Goal: Task Accomplishment & Management: Complete application form

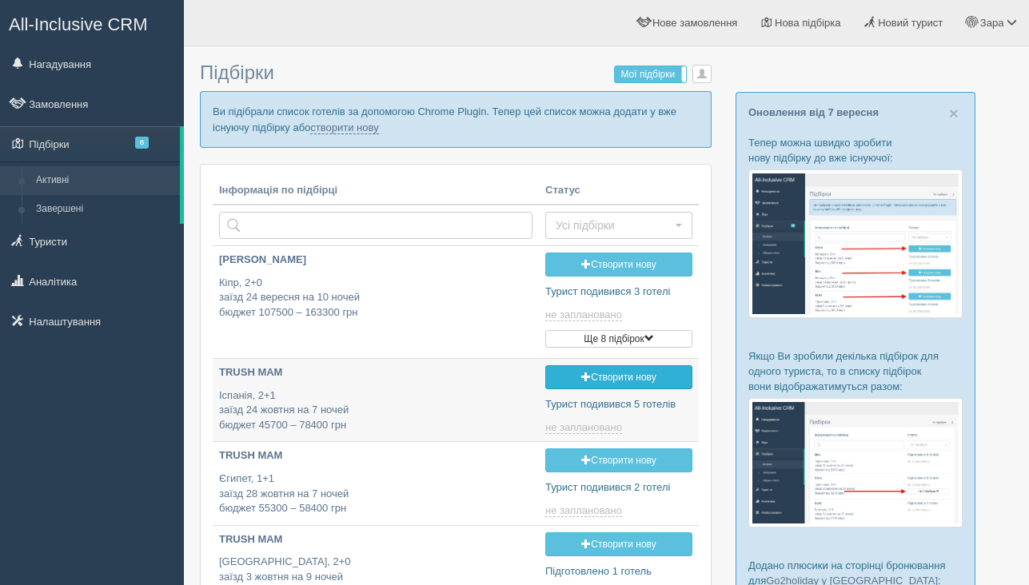
type input "[DATE] 19:25"
click at [397, 135] on p "Ви підібрали список готелів за допомогою Chrome Plugin. Тепер цей список можна …" at bounding box center [456, 119] width 512 height 56
click at [378, 132] on link "створити нову" at bounding box center [344, 128] width 68 height 13
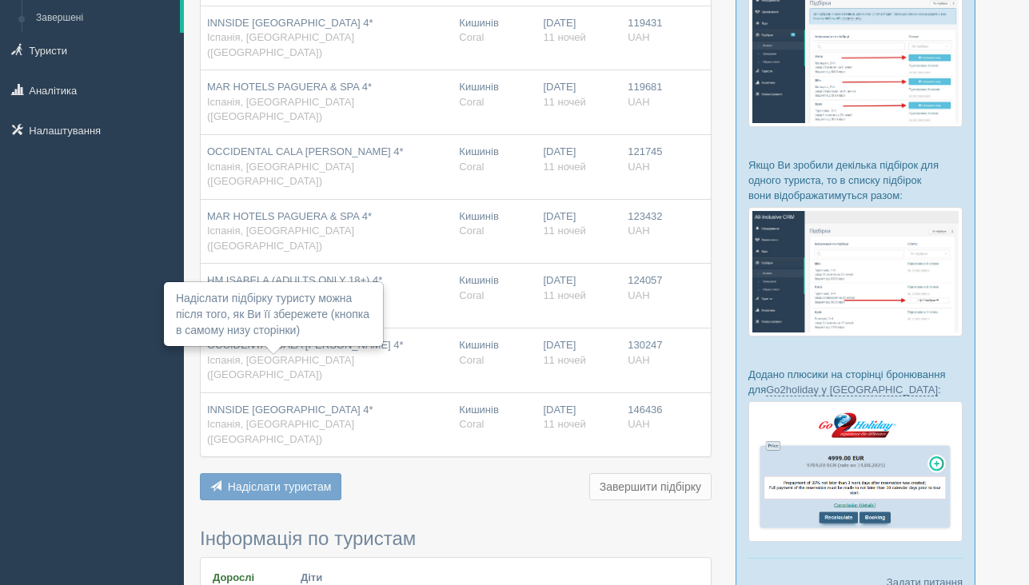
scroll to position [212, 0]
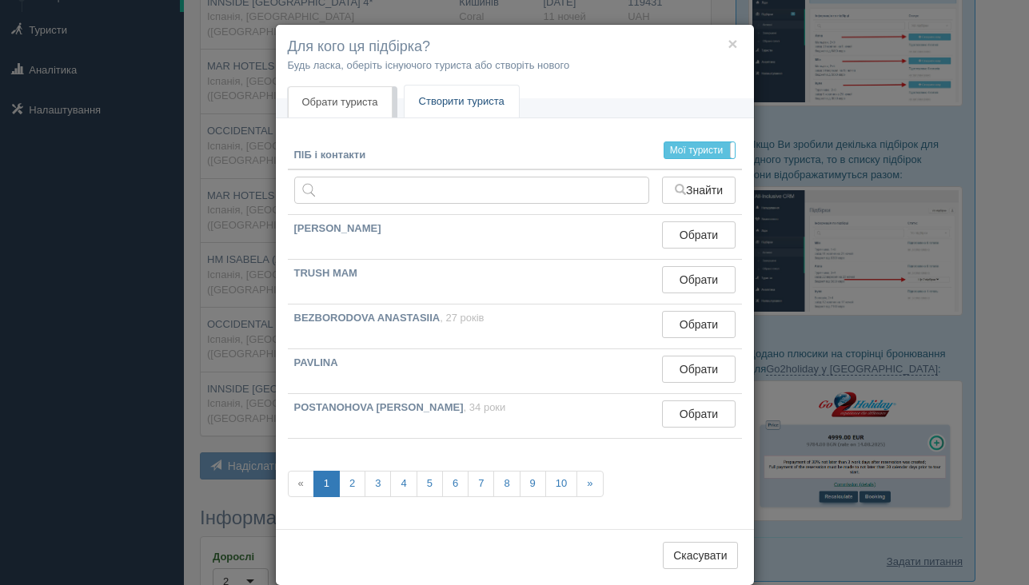
click at [487, 105] on link "Створити туриста" at bounding box center [462, 102] width 114 height 33
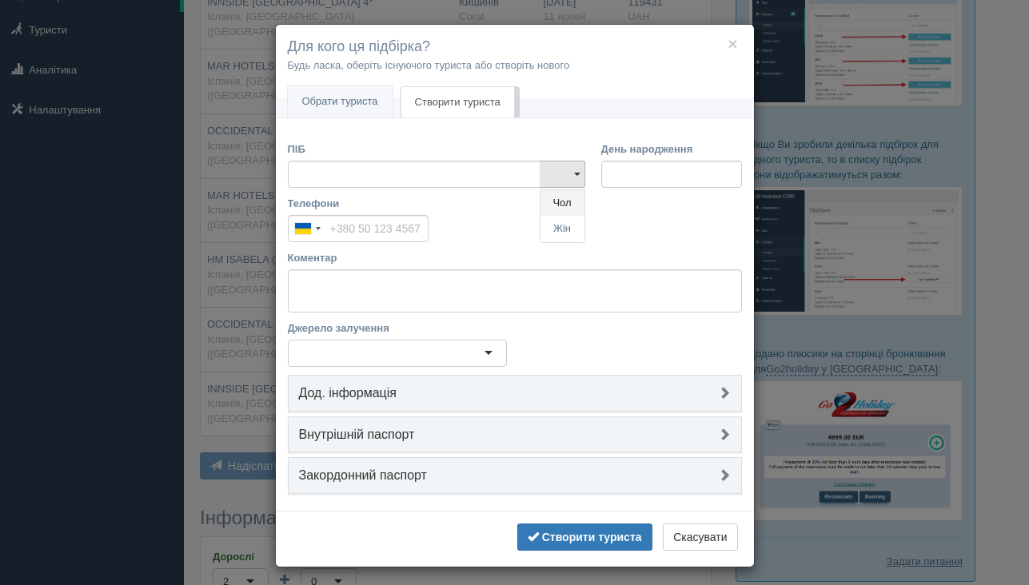
click at [558, 202] on link "Чол" at bounding box center [563, 203] width 44 height 26
click at [502, 179] on input "ПІБ" at bounding box center [414, 174] width 253 height 27
type input "L"
type input "ДЫМ"
click at [582, 540] on b "Створити туриста" at bounding box center [592, 537] width 100 height 13
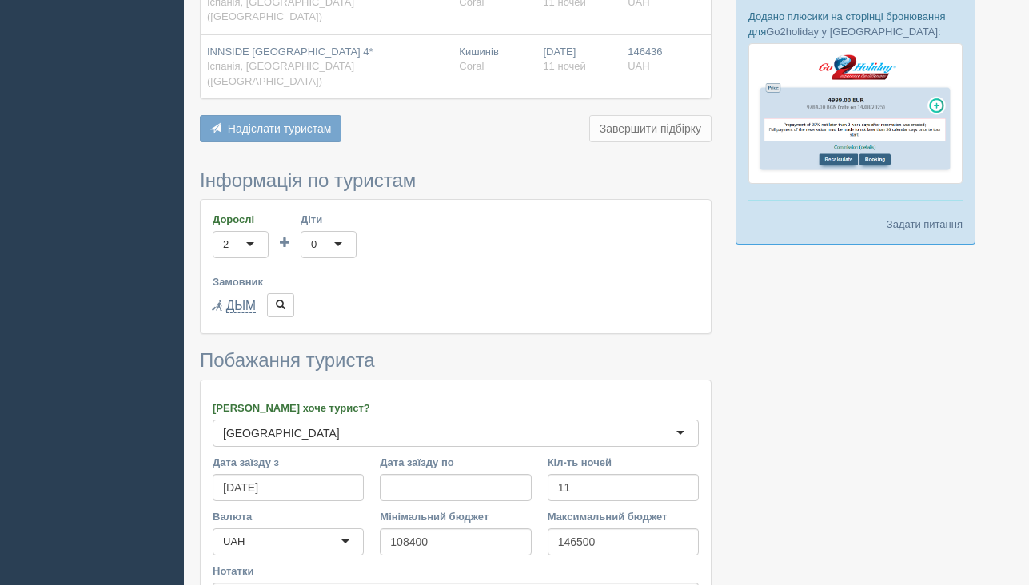
scroll to position [616, 0]
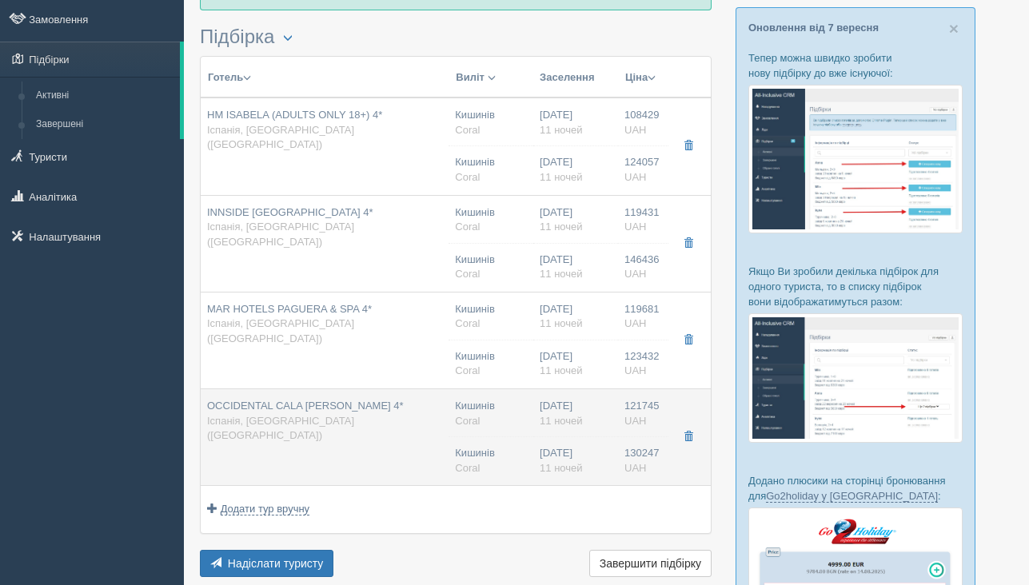
scroll to position [83, 0]
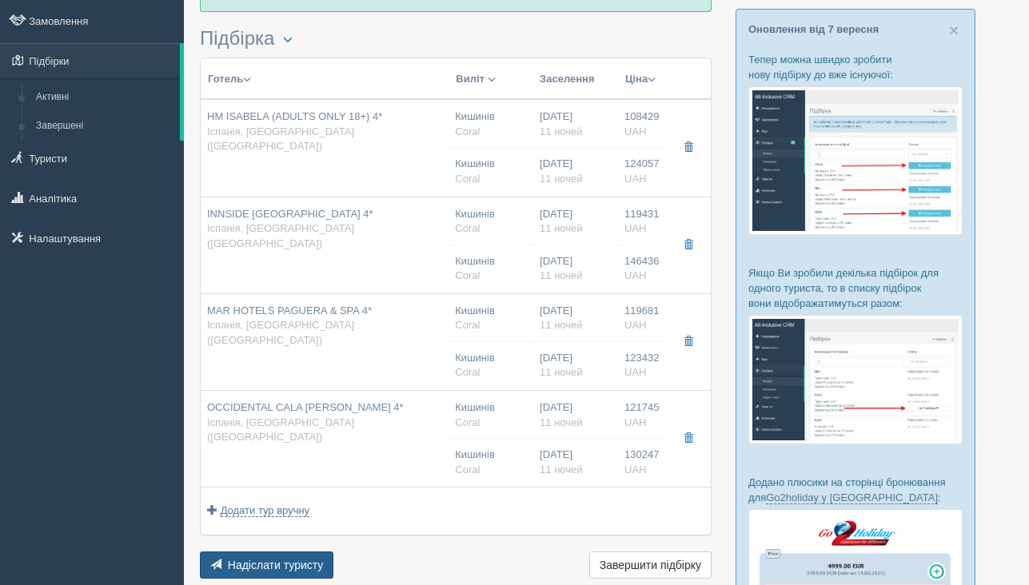
click at [287, 564] on span "Надіслати туристу" at bounding box center [276, 565] width 96 height 13
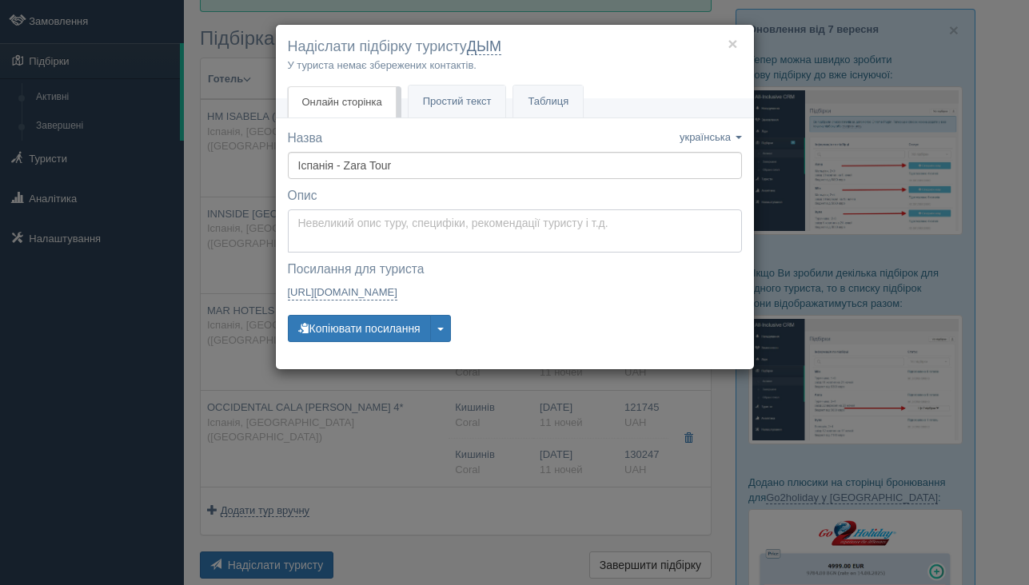
type textarea "Доброго дня, ___________________! Нижче представлені варіанти турів для Вас. Дл…"
click at [354, 218] on textarea "Доброго дня, ___________________! Нижче представлені варіанти турів для Вас. Дл…" at bounding box center [515, 231] width 454 height 43
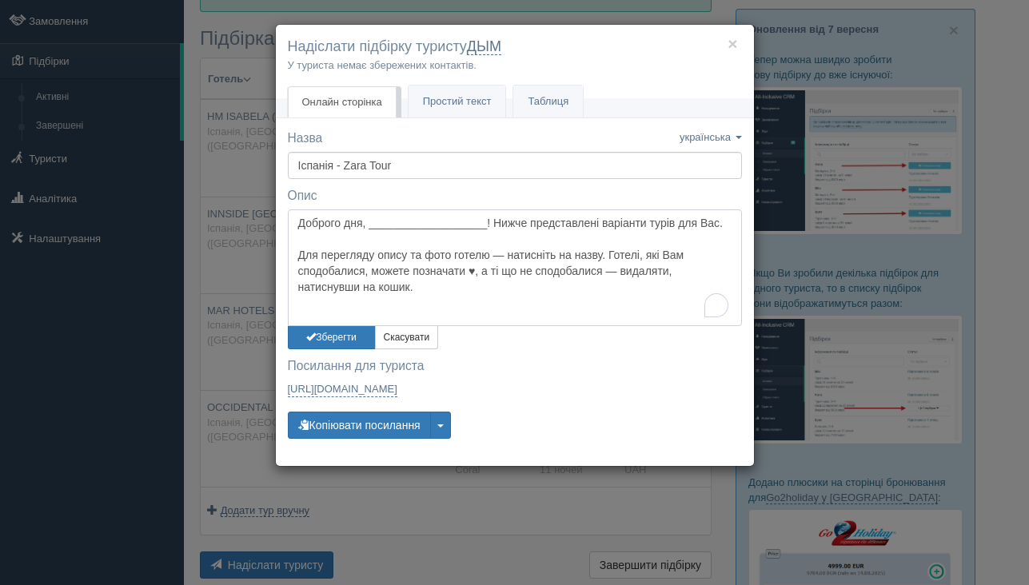
drag, startPoint x: 297, startPoint y: 224, endPoint x: 424, endPoint y: 307, distance: 151.3
click at [424, 309] on textarea "Доброго дня, ___________________! Нижче представлені варіанти турів для Вас. Дл…" at bounding box center [515, 268] width 454 height 117
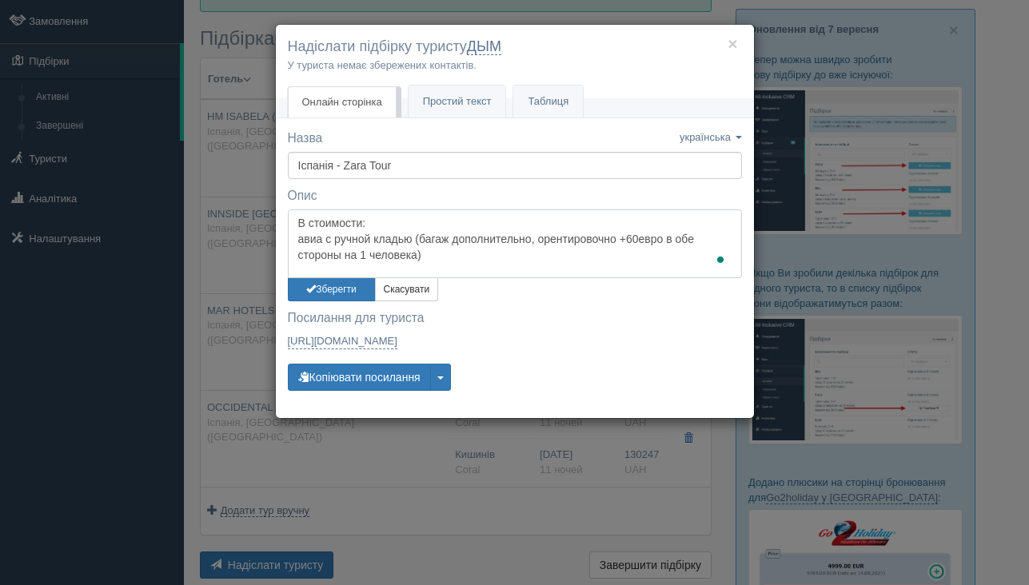
click at [564, 238] on textarea "В стоимости: авиа с ручной кладью (багаж дополнительно, орентировочно +60евро в…" at bounding box center [515, 244] width 454 height 69
click at [558, 241] on textarea "В стоимости: авиа с ручной кладью (багаж дополнительно, орентировочно +60евро в…" at bounding box center [515, 244] width 454 height 69
click at [501, 248] on textarea "В стоимости: авиа с ручной кладью (багаж дополнительно, ориентировочно +60евро …" at bounding box center [515, 244] width 454 height 69
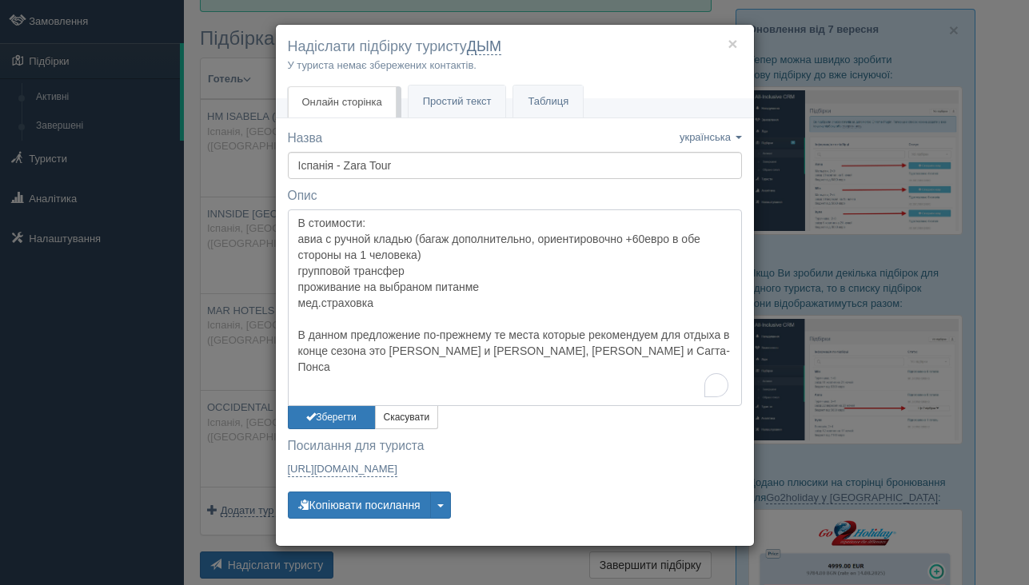
type textarea "В стоимости: авиа с ручной кладью (багаж дополнительно, ориентировочно +60евро …"
click at [220, 193] on div "× Надіслати підбірку туристу ДЫМ У туриста немає збережених контактів. Онлайн с…" at bounding box center [514, 292] width 1029 height 585
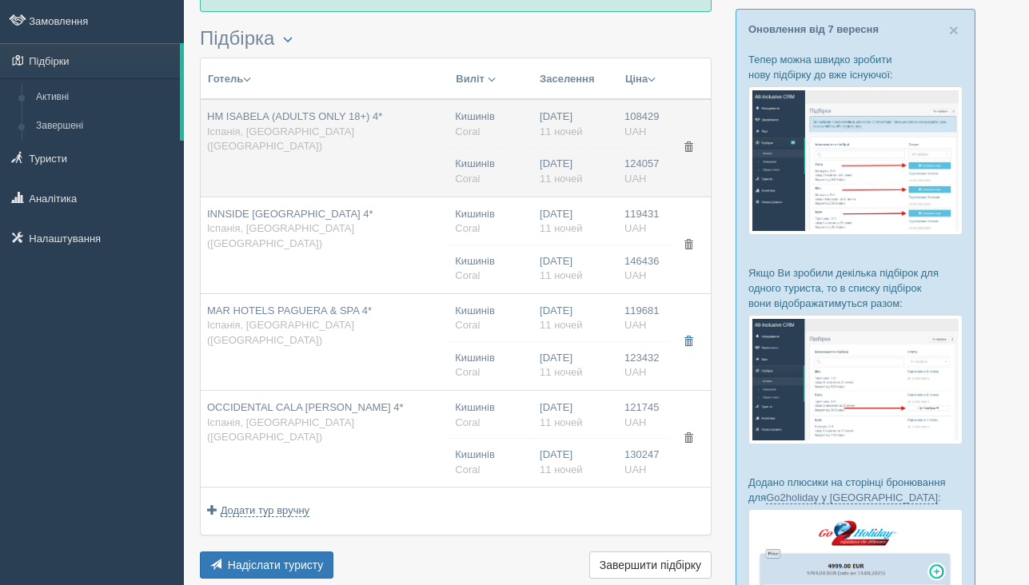
click at [223, 186] on td "HM ISABELA (ADULTS ONLY 18+) 4* Іспанія, Майорка (Mallorca)" at bounding box center [325, 148] width 248 height 98
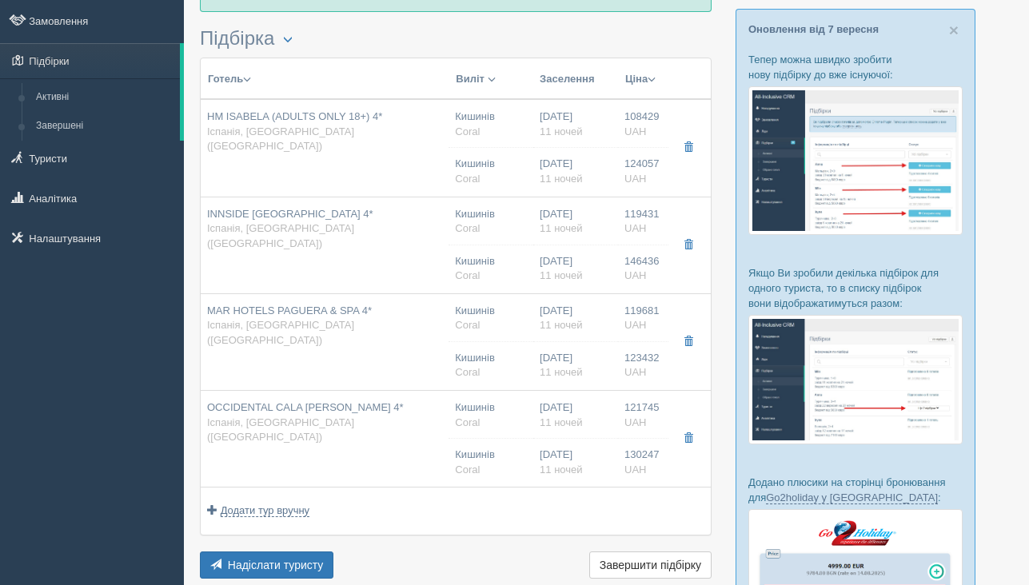
type input "HM ISABELA (ADULTS ONLY 18+) 4*"
type input "[GEOGRAPHIC_DATA]"
type input "Майорка (Mallorca)"
type input "108429.00"
type input "Кишинів"
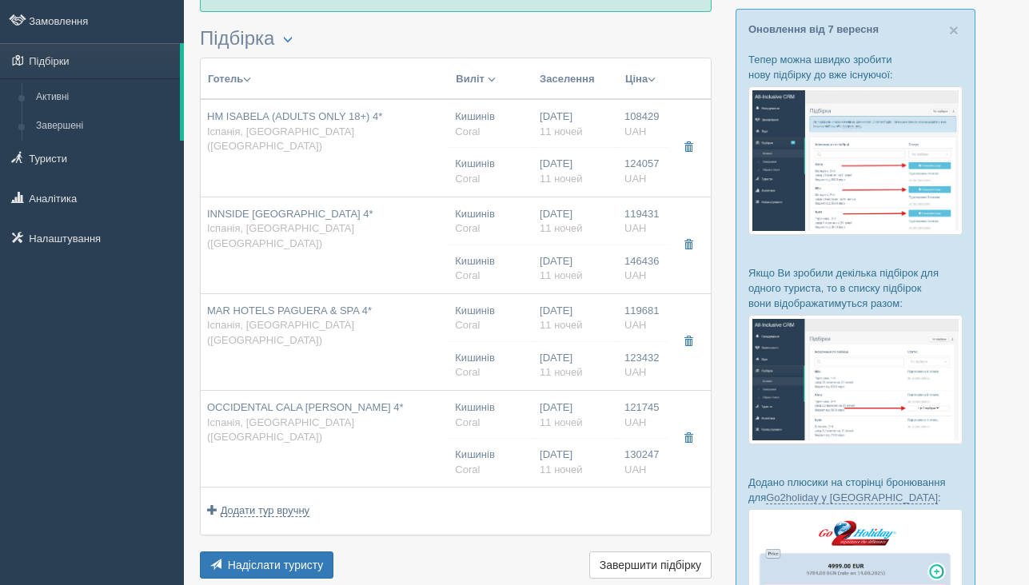
type input "Пальма-де-Майорка"
type input "13:05"
type input "11:30"
type input "11"
type input "DOUBLE ROOM BALCONY OR TERRACE"
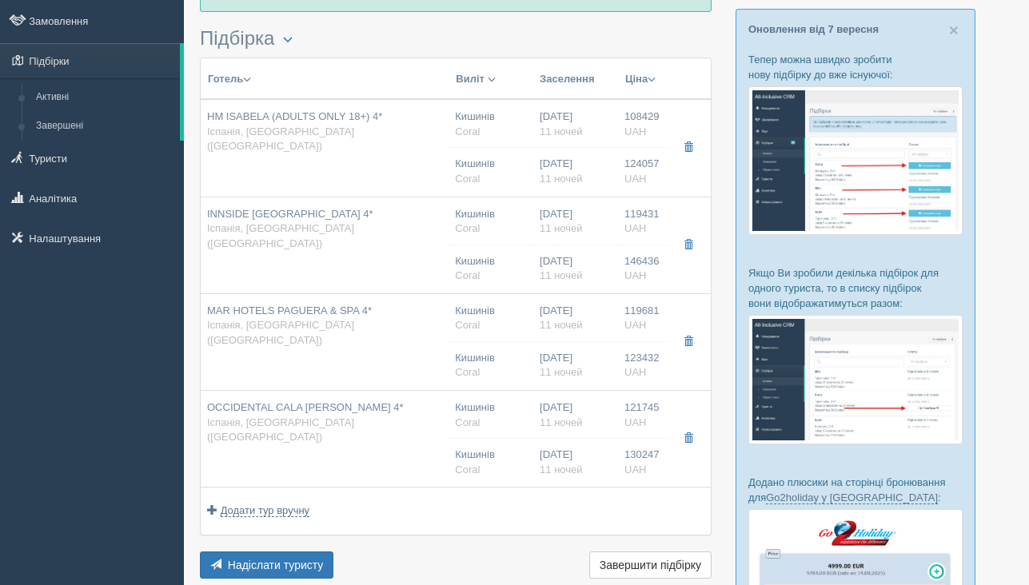
type input "Bed&Breakfast"
type input "Coral"
type input "https://www.coraltravel.ua/hotellist/detail/30713"
type input "124057.00"
type input "Кишинів"
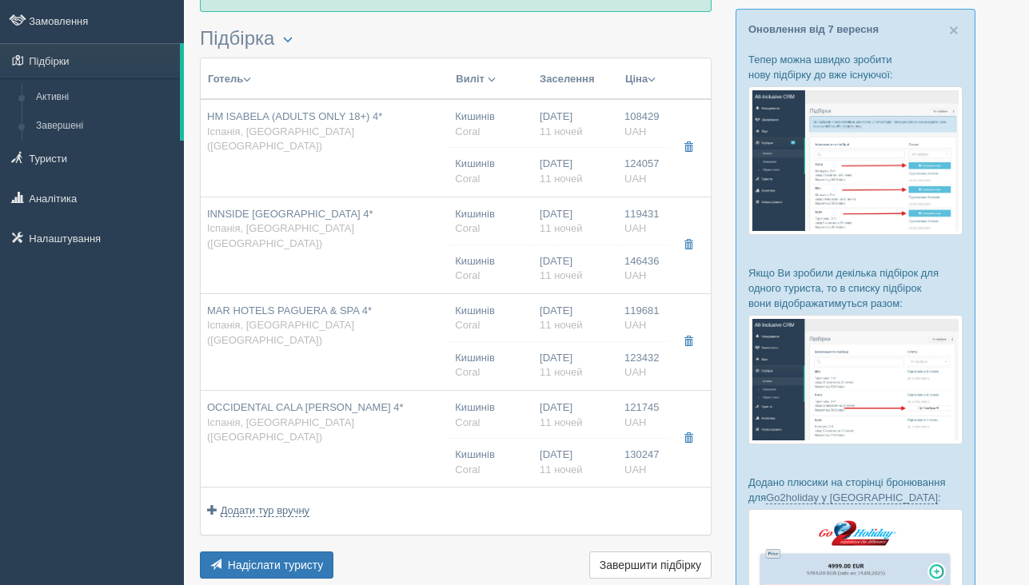
type input "Пальма-де-Майорка"
type input "13:05"
type input "11:30"
type input "11"
type input "DOUBLE ROOM BALCONY OR TERRACE"
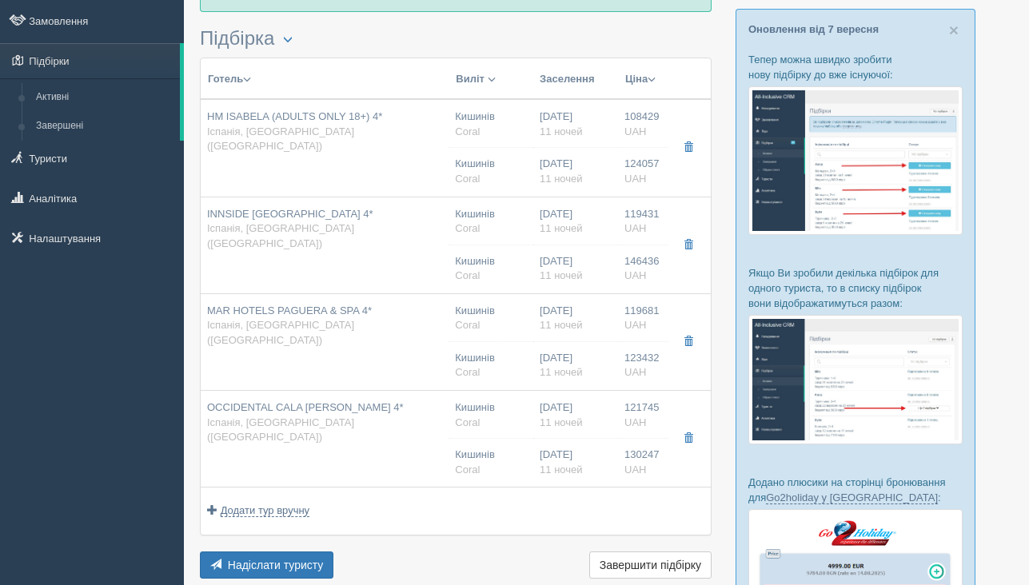
type input "Half Board"
type input "Coral"
type input "https://www.coraltravel.ua/hotellist/detail/30713"
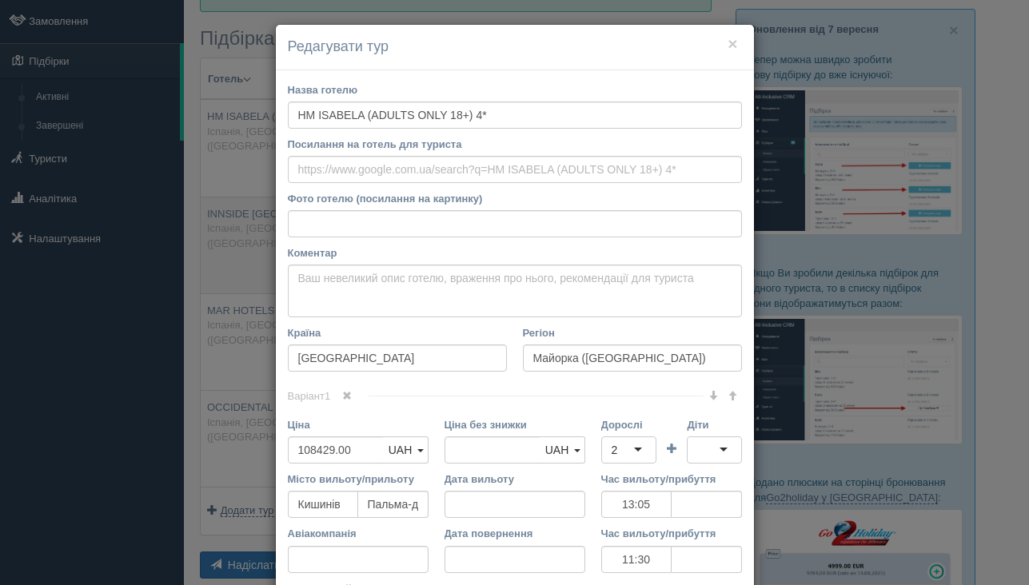
click at [211, 229] on div "× Редагувати тур Назва готелю HM ISABELA (ADULTS ONLY 18+) 4* Посилання на готе…" at bounding box center [514, 292] width 1029 height 585
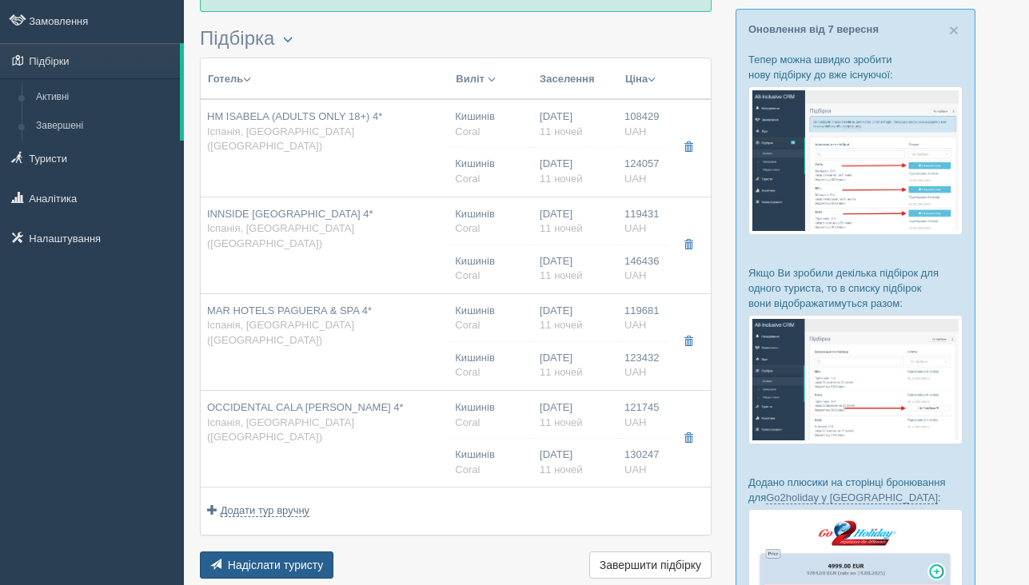
click at [269, 565] on span "Надіслати туристу" at bounding box center [276, 565] width 96 height 13
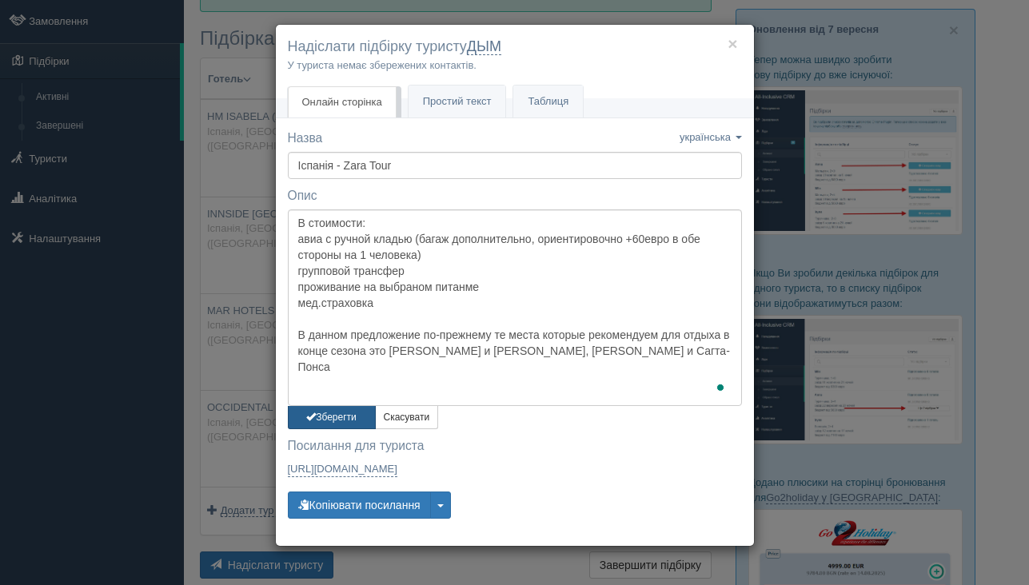
click at [327, 411] on button "Зберегти" at bounding box center [332, 417] width 88 height 23
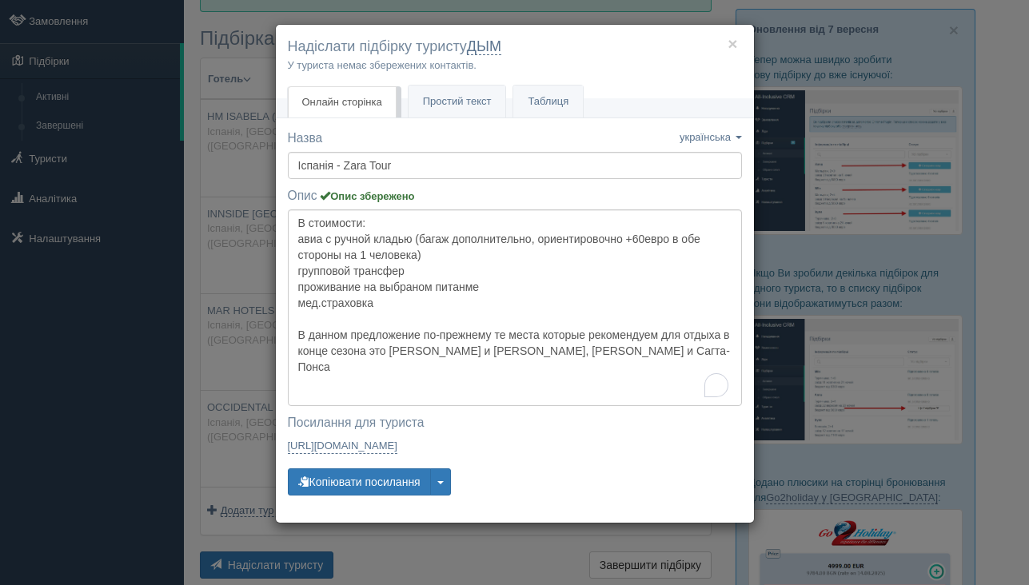
click at [206, 374] on div "× Надіслати підбірку туристу ДЫМ У туриста немає збережених контактів. Онлайн с…" at bounding box center [514, 292] width 1029 height 585
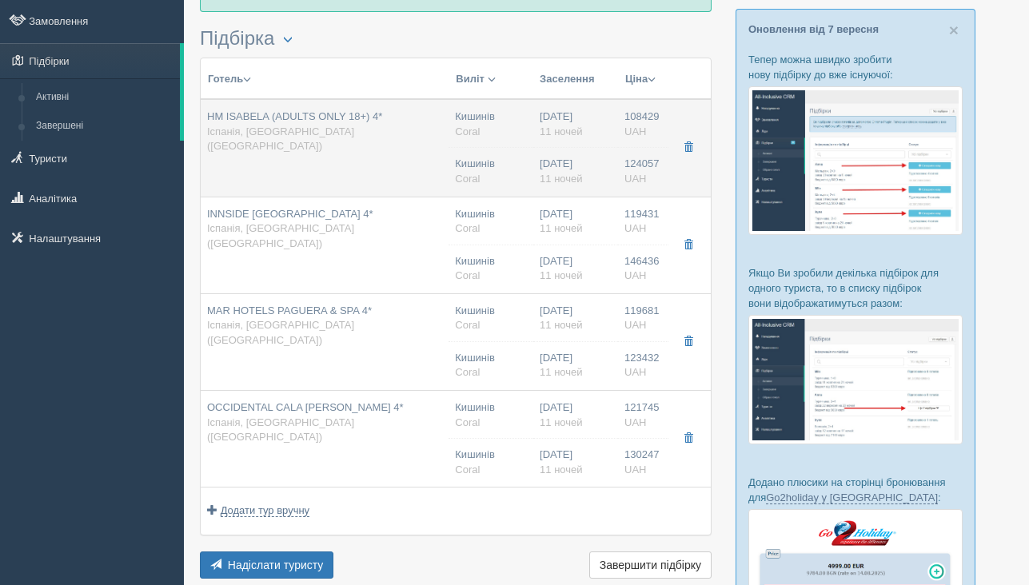
click at [252, 166] on td "HM ISABELA (ADULTS ONLY 18+) 4* Іспанія, Майорка (Mallorca)" at bounding box center [325, 148] width 248 height 98
type input "13:05"
type input "11:30"
type input "13:05"
type input "11:30"
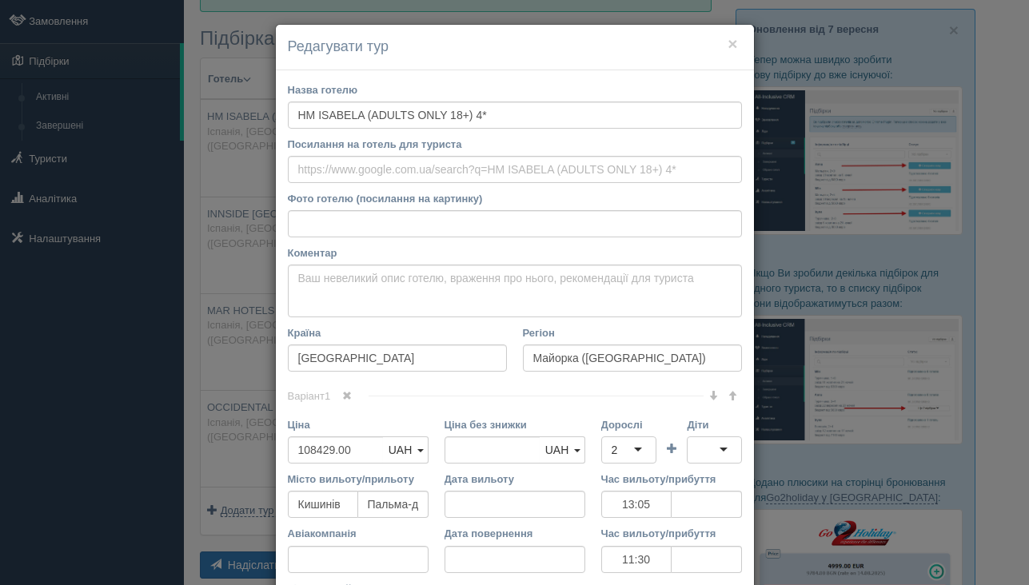
click at [250, 373] on div "× Редагувати тур Назва готелю HM ISABELA (ADULTS ONLY 18+) 4* Посилання на готе…" at bounding box center [514, 292] width 1029 height 585
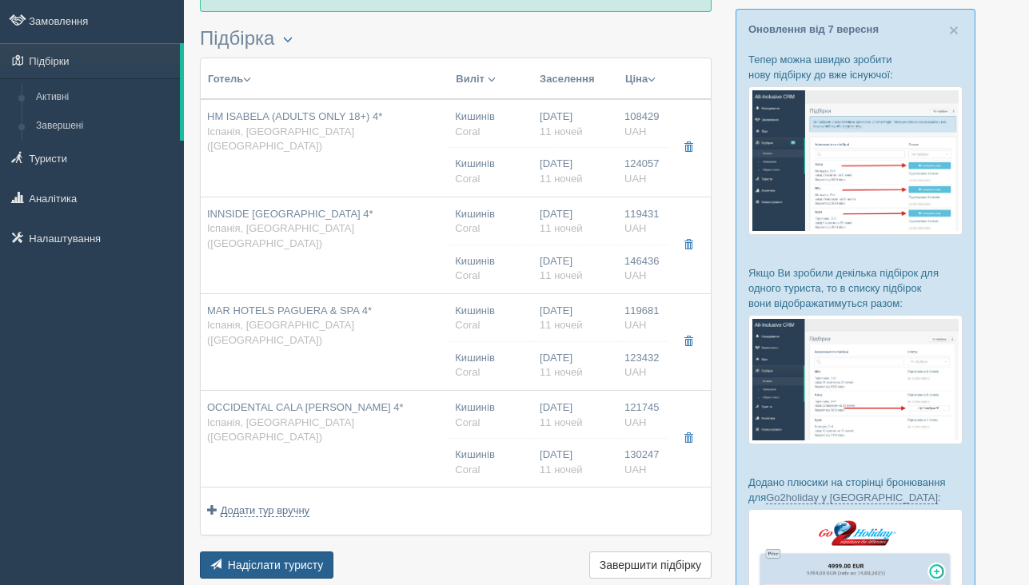
click at [242, 565] on span "Надіслати туристу" at bounding box center [276, 565] width 96 height 13
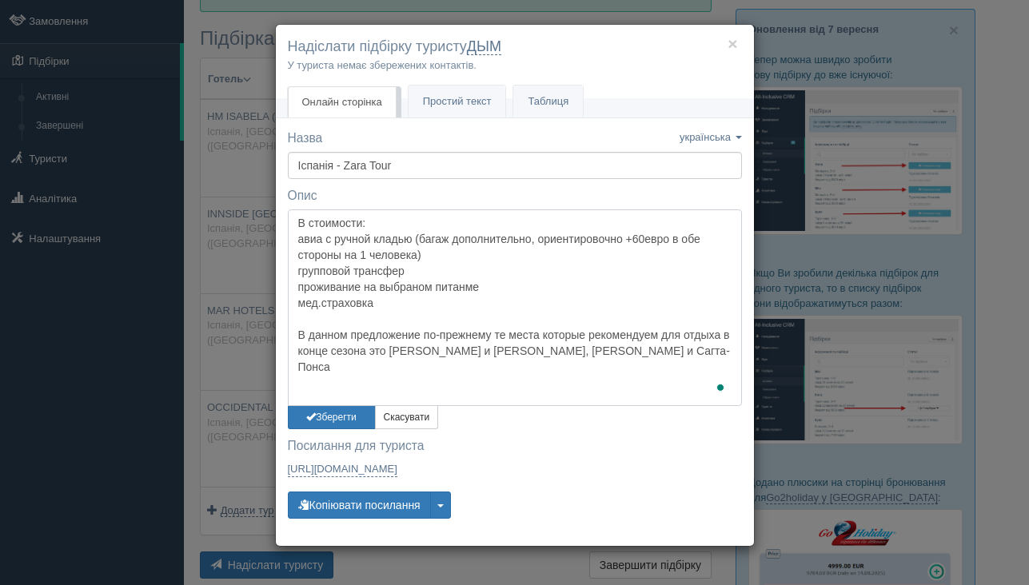
click at [341, 388] on textarea "В стоимости: авиа с ручной кладью (багаж дополнительно, ориентировочно +60евро …" at bounding box center [515, 308] width 454 height 197
click at [323, 425] on button "Зберегти" at bounding box center [332, 417] width 88 height 23
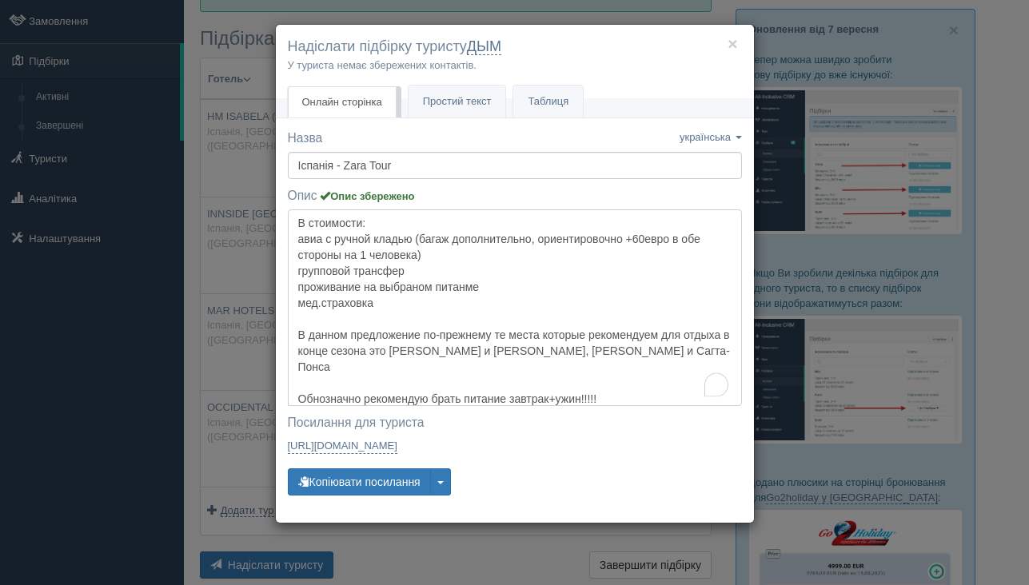
click at [314, 383] on textarea "В стоимости: авиа с ручной кладью (багаж дополнительно, ориентировочно +60евро …" at bounding box center [515, 308] width 454 height 197
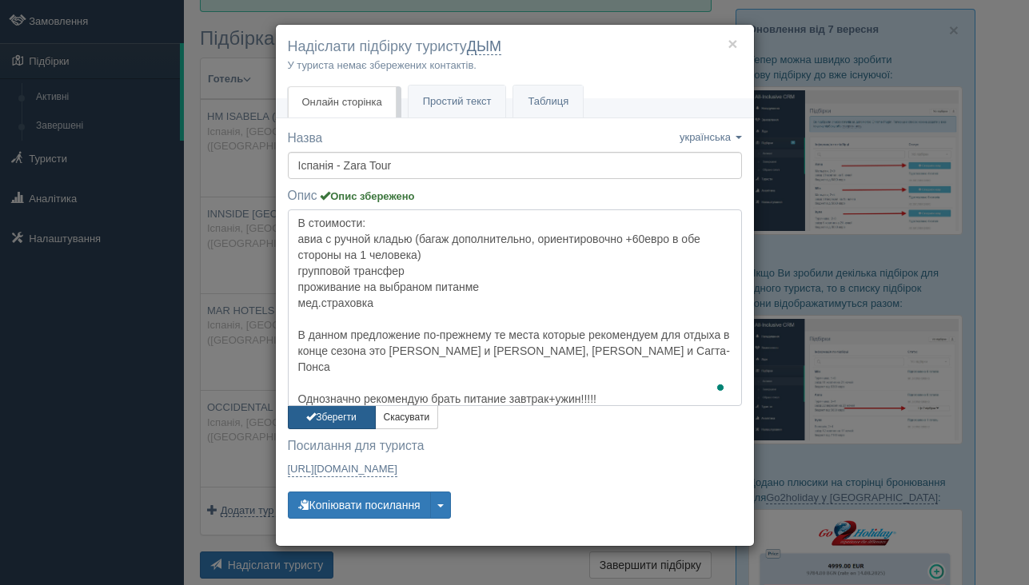
type textarea "В стоимости: авиа с ручной кладью (багаж дополнительно, ориентировочно +60евро …"
click at [325, 412] on button "Зберегти" at bounding box center [332, 417] width 88 height 23
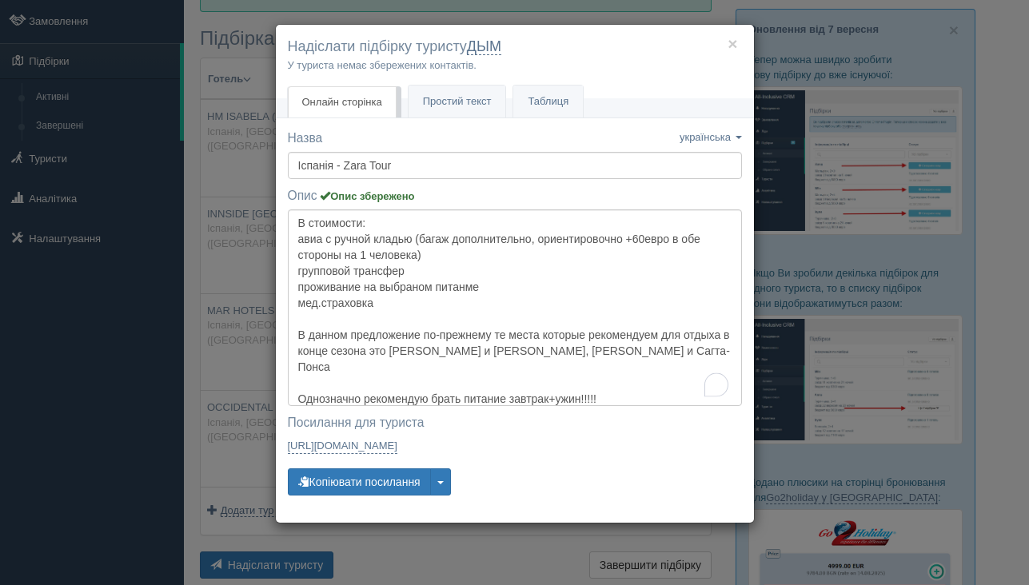
click at [241, 329] on div "× Надіслати підбірку туристу ДЫМ У туриста немає збережених контактів. Онлайн с…" at bounding box center [514, 292] width 1029 height 585
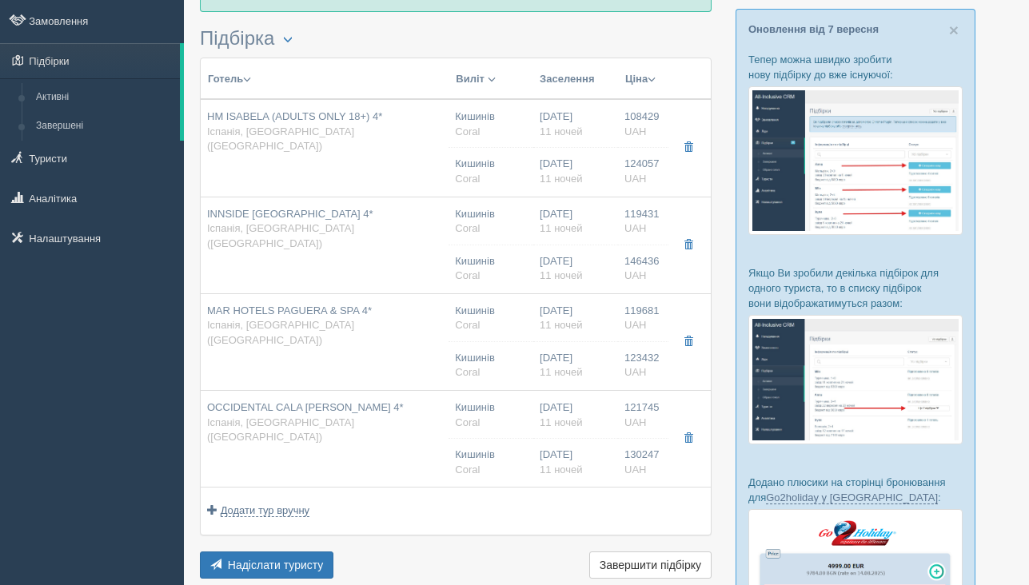
click at [254, 170] on td "HM ISABELA (ADULTS ONLY 18+) 4* Іспанія, Майорка (Mallorca)" at bounding box center [325, 148] width 248 height 98
type input "13:05"
type input "11:30"
type input "13:05"
type input "11:30"
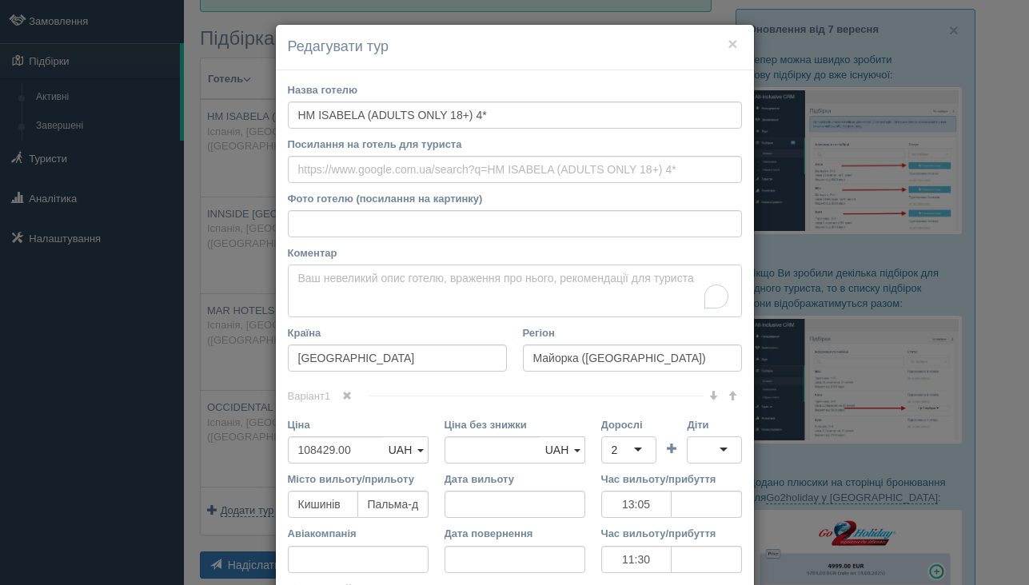
click at [372, 278] on textarea "Коментар Основний опис Додатковий опис Закріпити Збережено Необхідно вказати на…" at bounding box center [515, 291] width 454 height 53
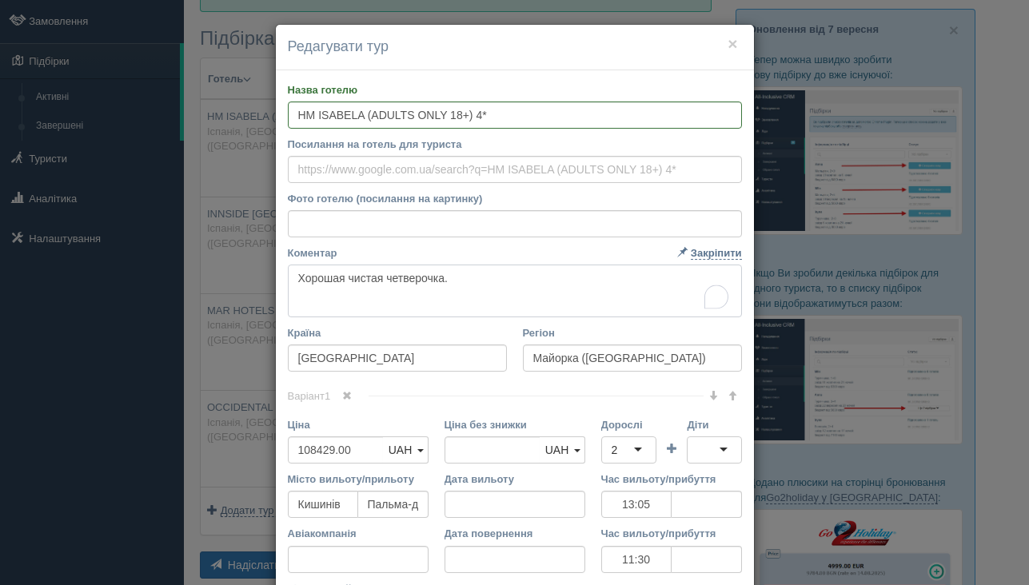
type textarea "Хорошая чистая четверочка."
click at [260, 268] on div "× Редагувати тур Назва готелю HM ISABELA (ADULTS ONLY 18+) 4* Посилання на готе…" at bounding box center [514, 292] width 1029 height 585
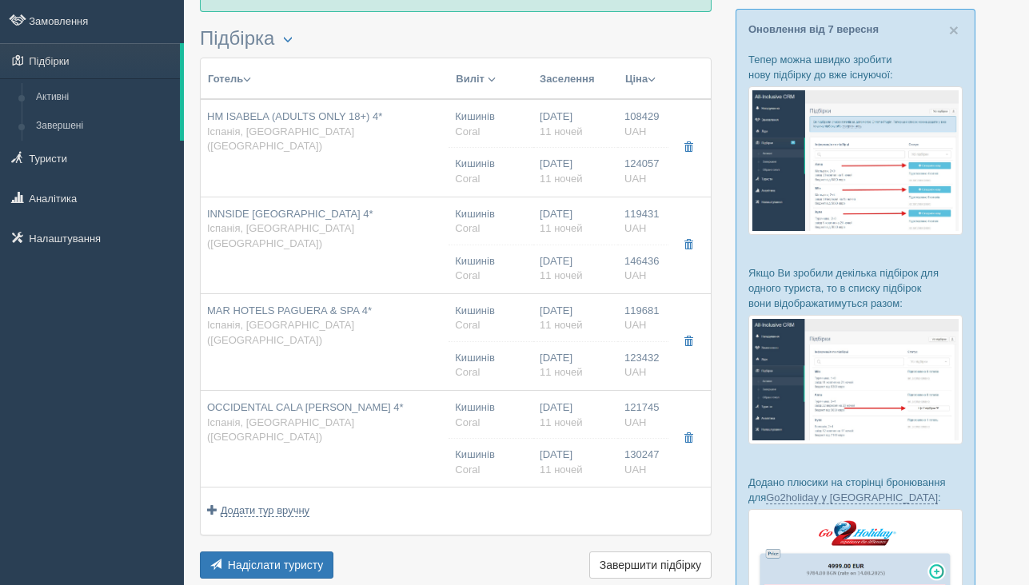
click at [260, 268] on td "INNSIDE CALVIA BEACH 4* Іспанія, Майорка (Mallorca)" at bounding box center [325, 245] width 248 height 97
type input "INNSIDE [GEOGRAPHIC_DATA] 4*"
type input "119431.00"
type input "13:05"
type input "11:30"
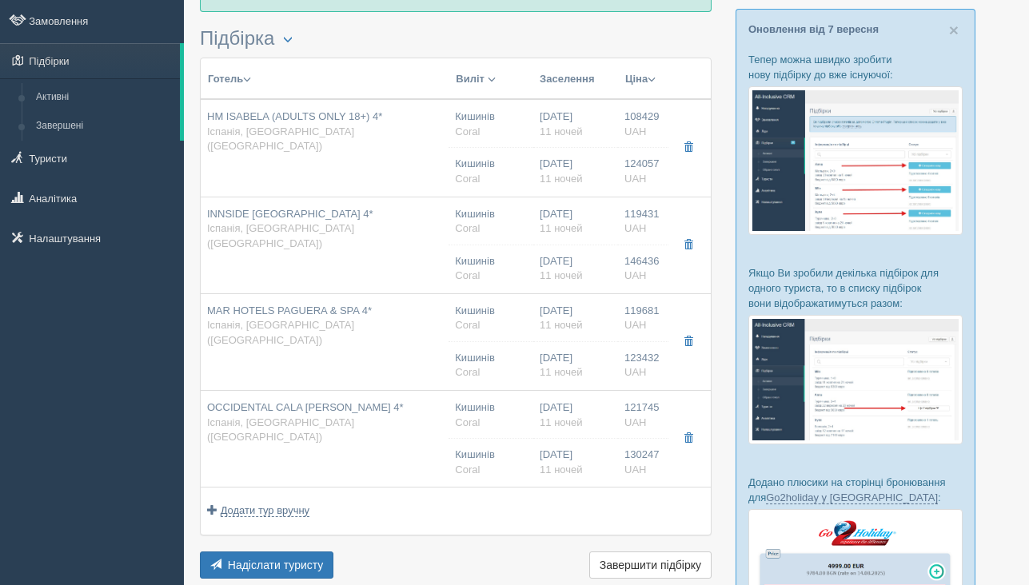
type input "JUNIOR SUITE"
type input "https://www.coraltravel.ua/hotellist/detail/24878"
type input "146436.00"
type input "13:05"
type input "11:30"
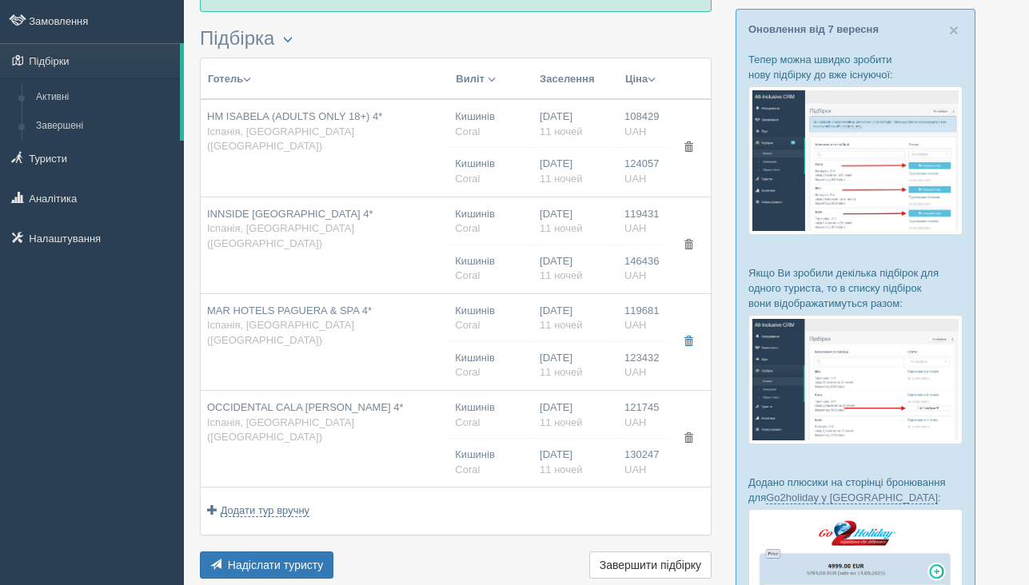
type input "JUNIOR SUITE"
type input "https://www.coraltravel.ua/hotellist/detail/24878"
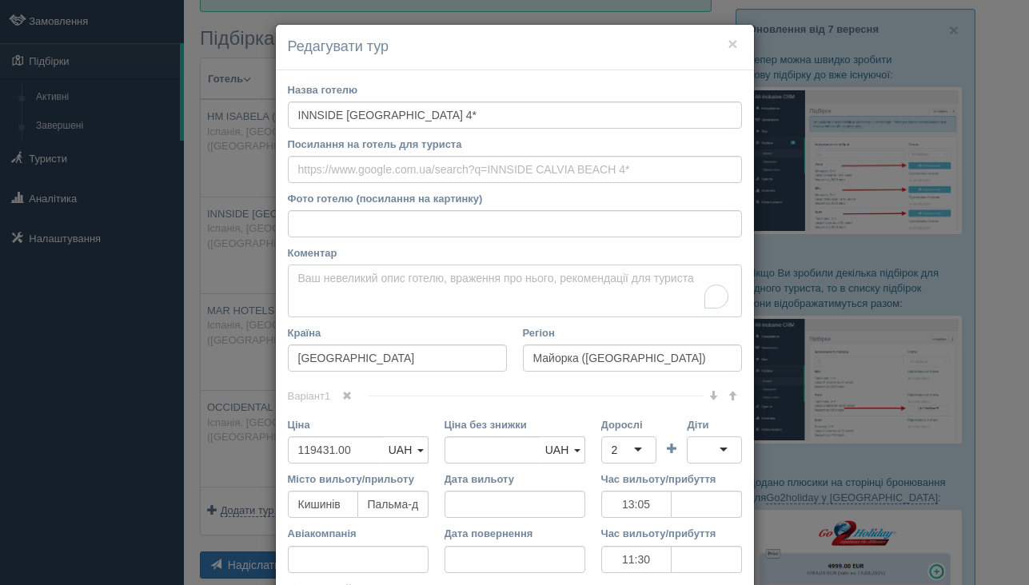
click at [384, 276] on textarea "Коментар Основний опис Додатковий опис Закріпити Збережено Необхідно вказати на…" at bounding box center [515, 291] width 454 height 53
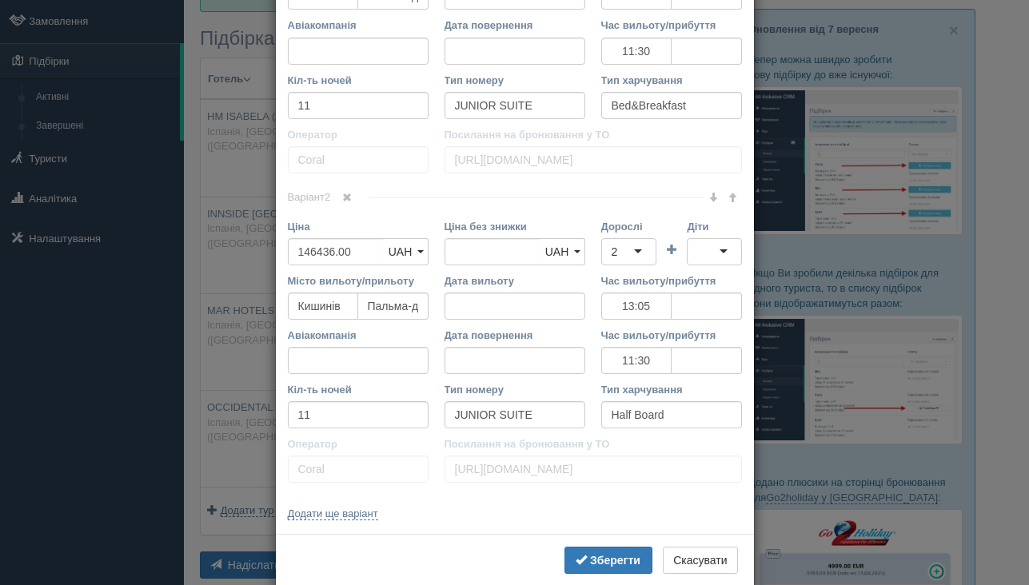
scroll to position [521, 0]
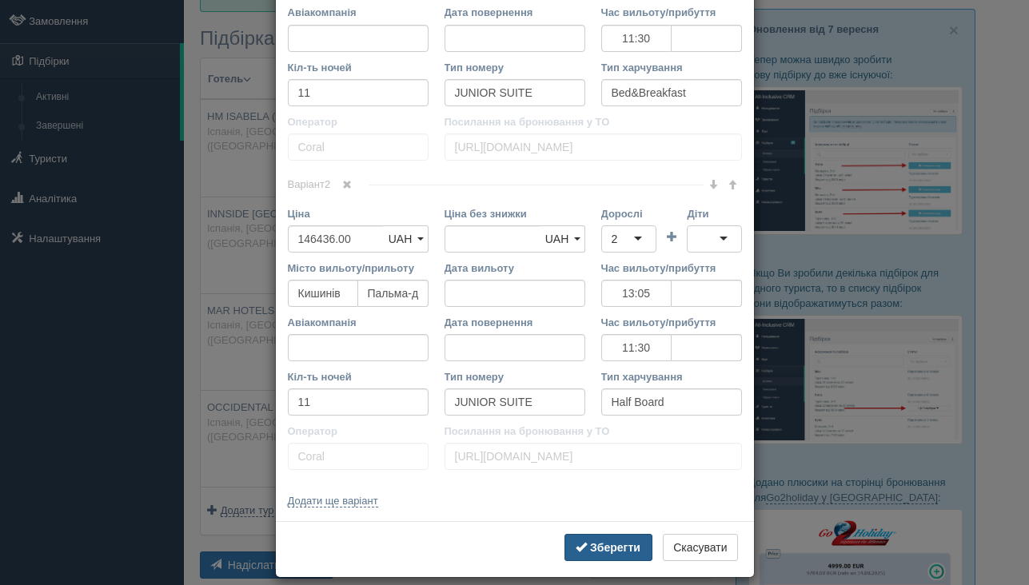
type textarea "это классное место не первая линия, но до пляжа 5 минут!"
click at [617, 552] on b "Зберегти" at bounding box center [615, 547] width 50 height 13
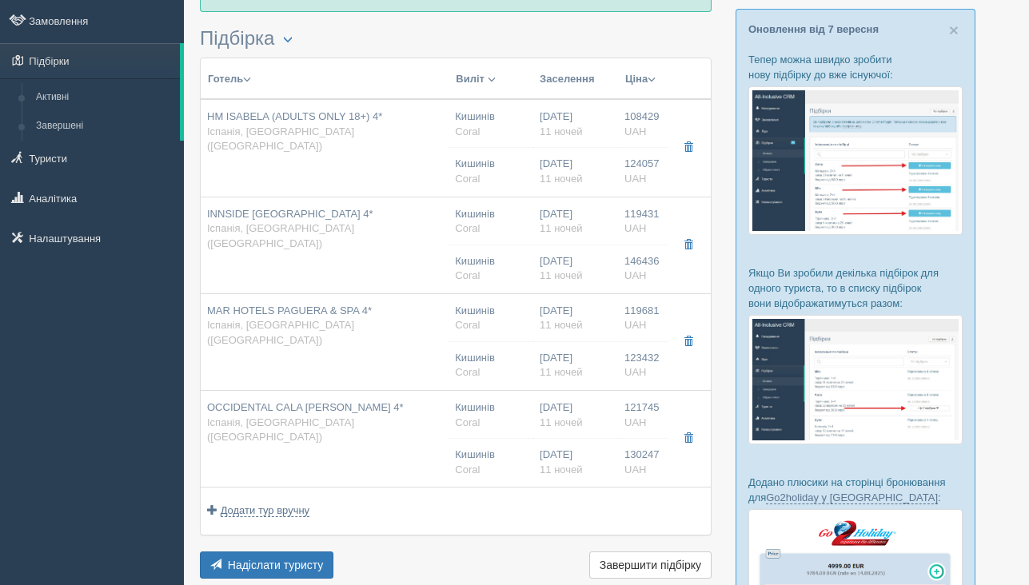
click at [385, 429] on div "OCCIDENTAL CALA VINAS 4* Іспанія, Майорка (Mallorca)" at bounding box center [324, 423] width 235 height 45
type input "OCCIDENTAL CALA [PERSON_NAME] 4*"
type input "121745.00"
type input "13:05"
type input "11:30"
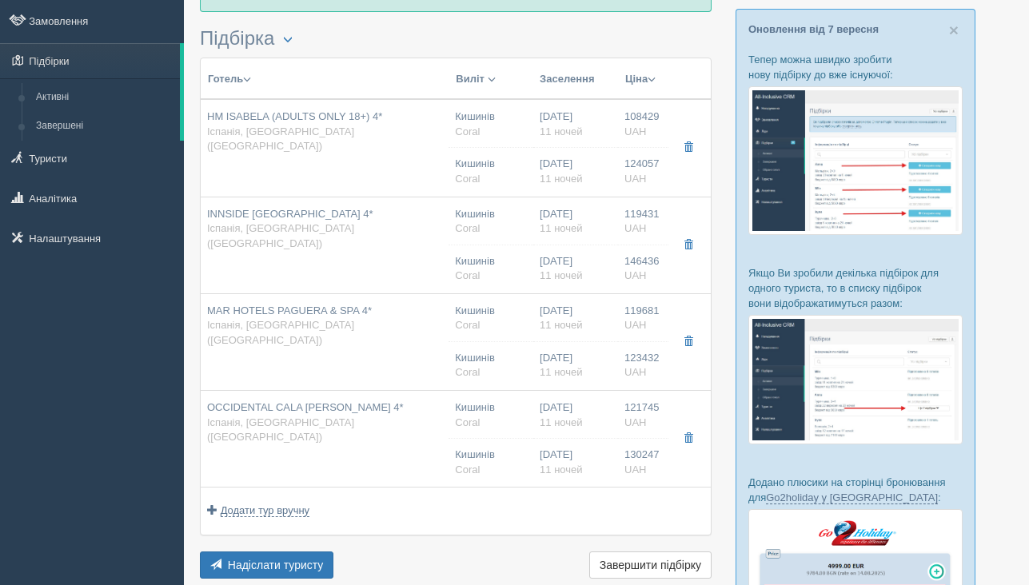
type input "DOUBLE SUPERIOR BALCONY"
type input "All Inclusive"
type input "https://www.coraltravel.ua/hotellist/detail/23265"
type input "130247.00"
type input "13:05"
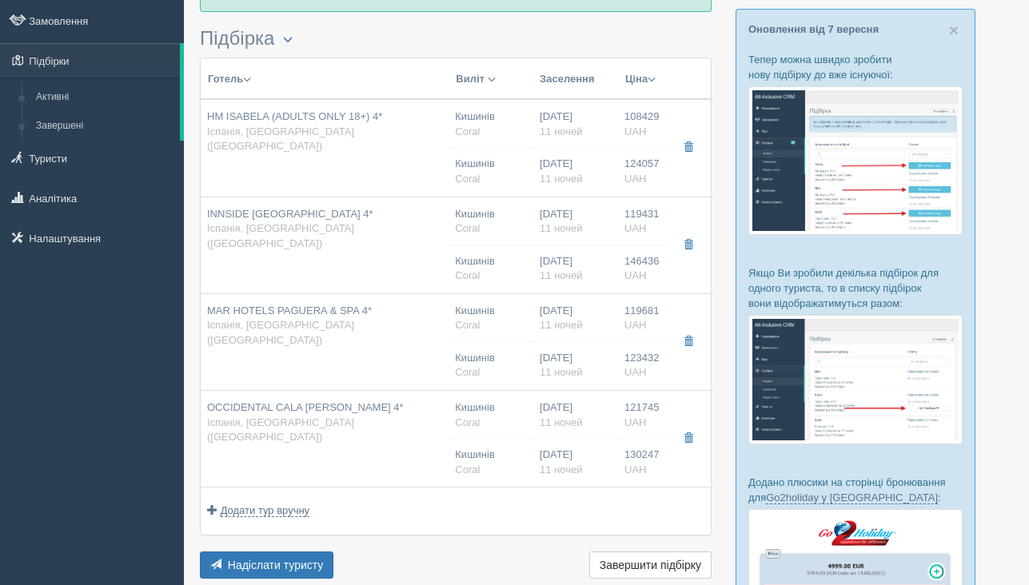
type input "11:30"
type input "Double Superior Side Sea View"
type input "All Inclusive"
type input "https://www.coraltravel.ua/hotellist/detail/23265"
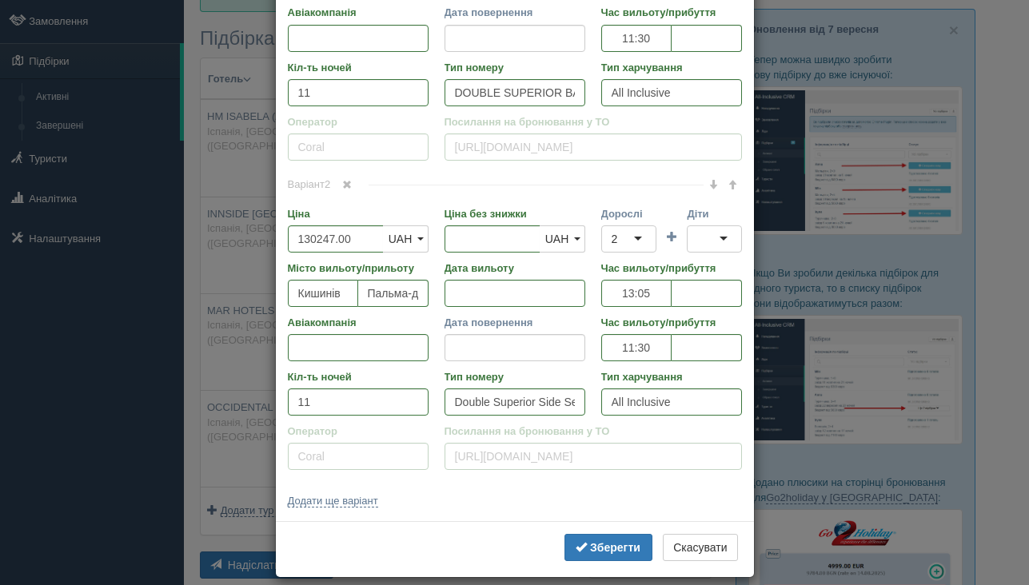
scroll to position [0, 0]
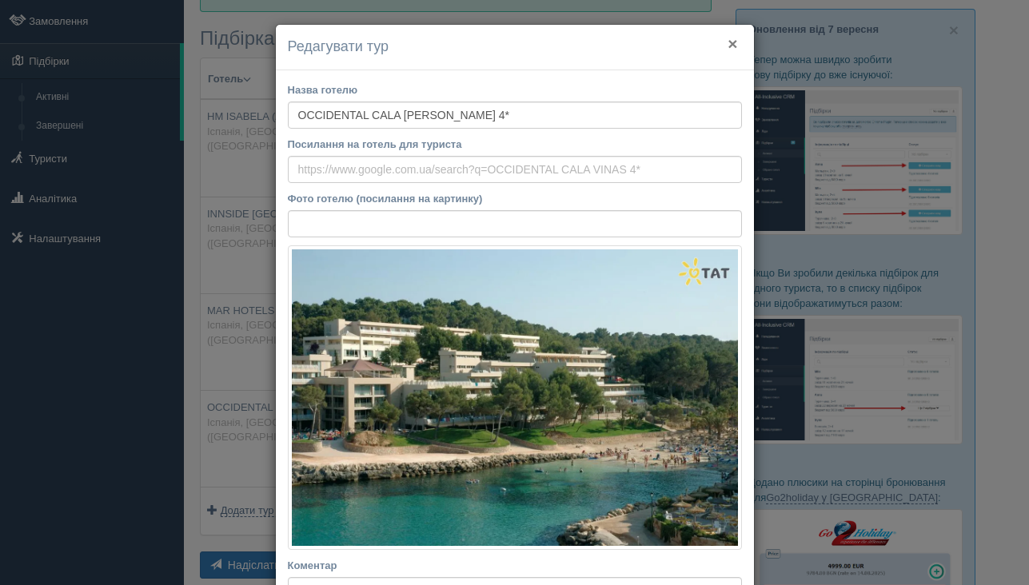
click at [735, 45] on button "×" at bounding box center [733, 43] width 10 height 17
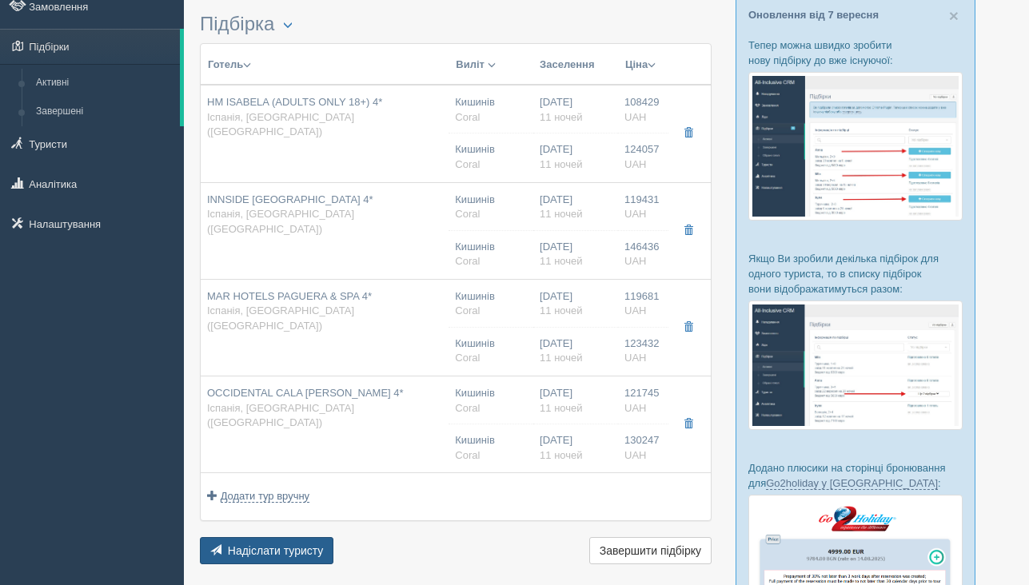
scroll to position [98, 0]
click at [323, 564] on button "Надіслати туристу Надіслати" at bounding box center [267, 550] width 134 height 27
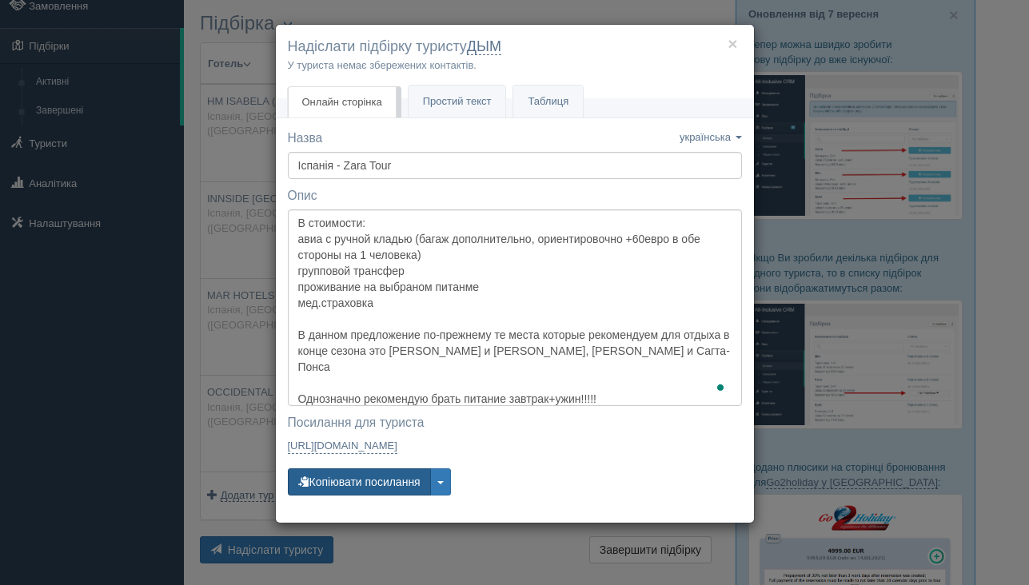
click at [365, 493] on button "Копіювати посилання" at bounding box center [359, 482] width 143 height 27
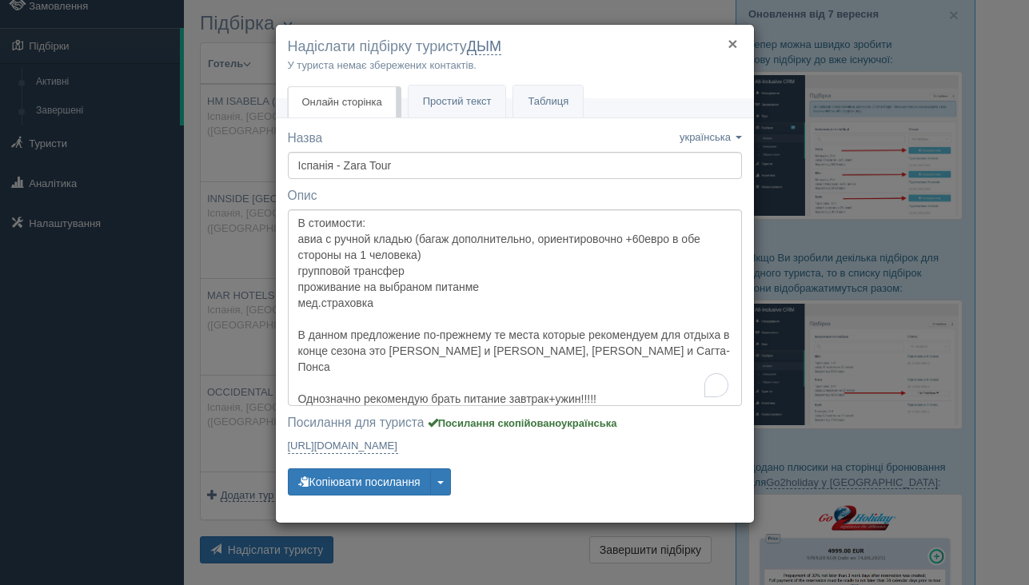
click at [733, 43] on button "×" at bounding box center [733, 43] width 10 height 17
